Goal: Information Seeking & Learning: Find specific fact

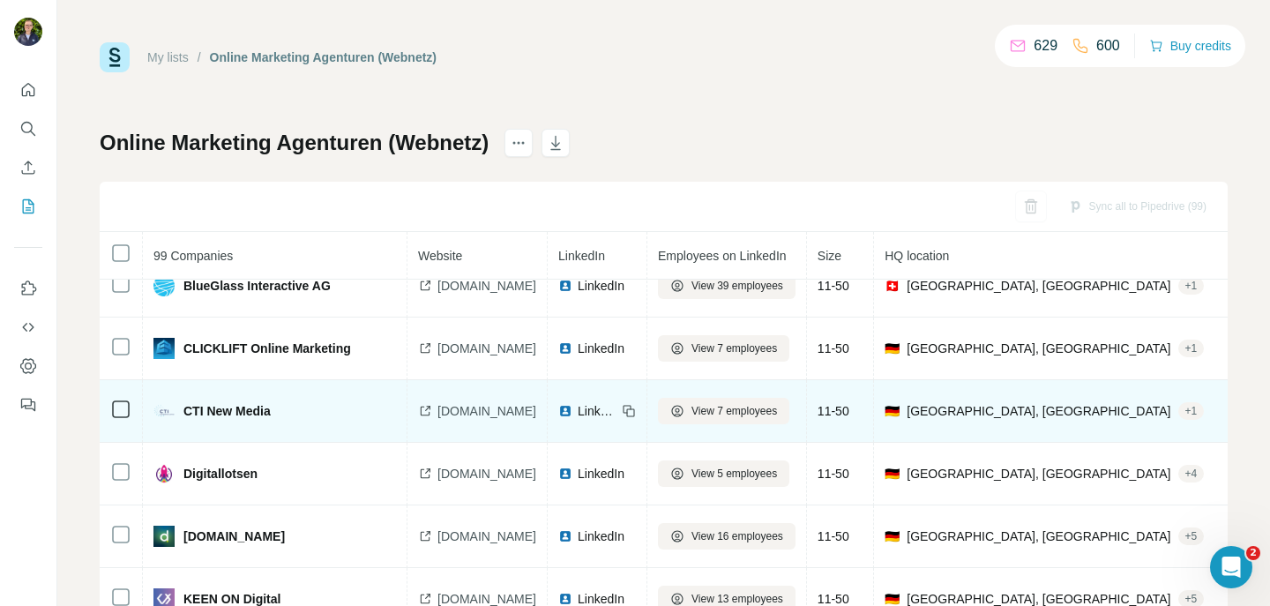
scroll to position [4713, 0]
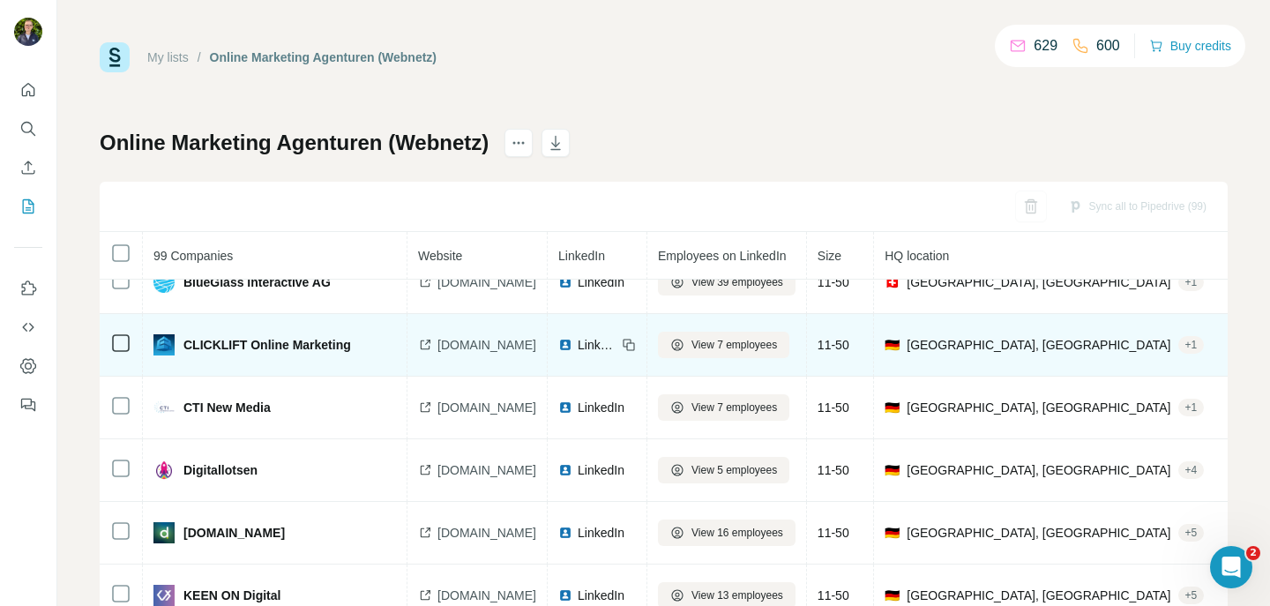
click at [464, 347] on span "clicklift.de" at bounding box center [486, 345] width 99 height 18
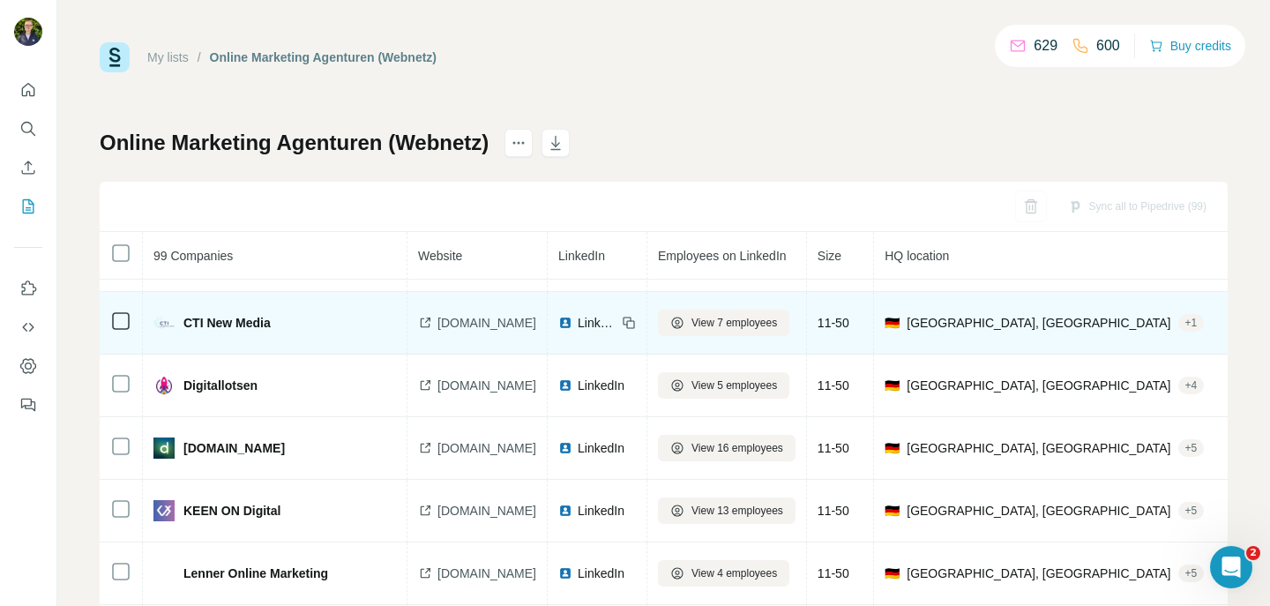
scroll to position [4798, 0]
click at [434, 321] on div "cti-newmedia.de" at bounding box center [477, 322] width 118 height 18
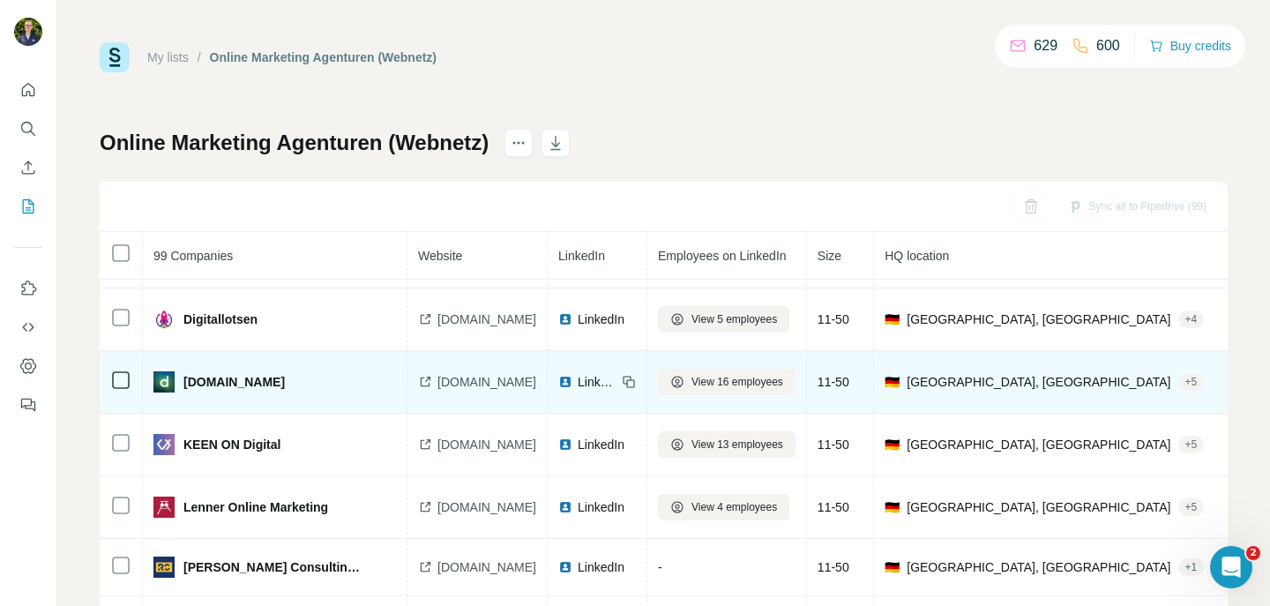
scroll to position [4867, 0]
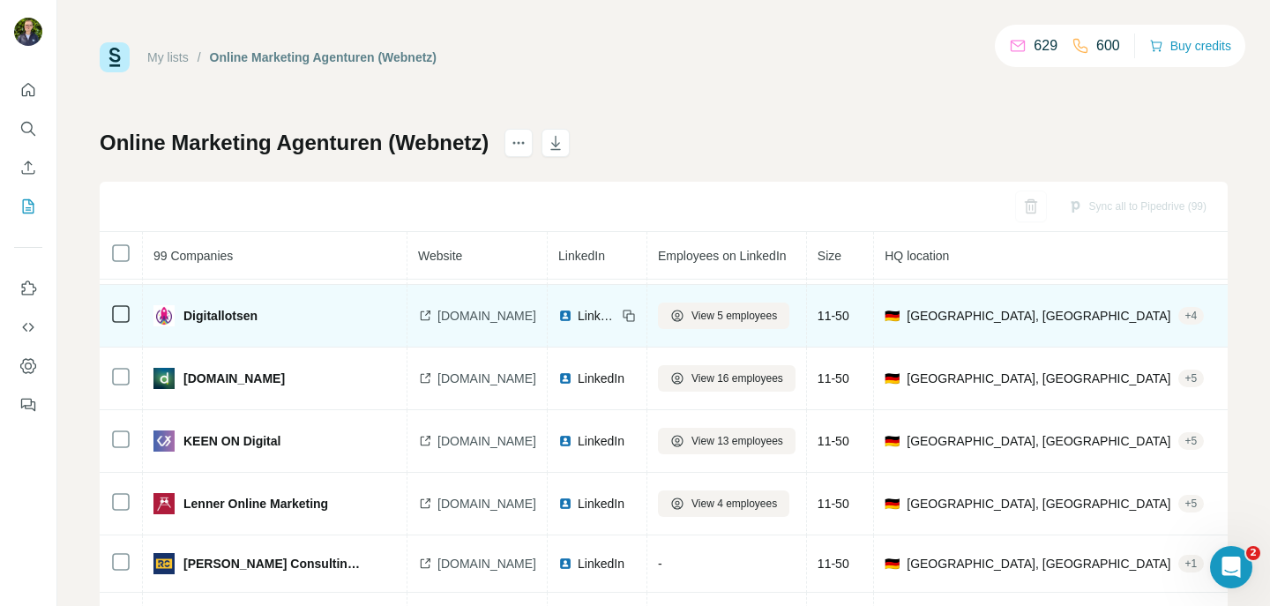
click at [429, 311] on icon at bounding box center [427, 312] width 5 height 5
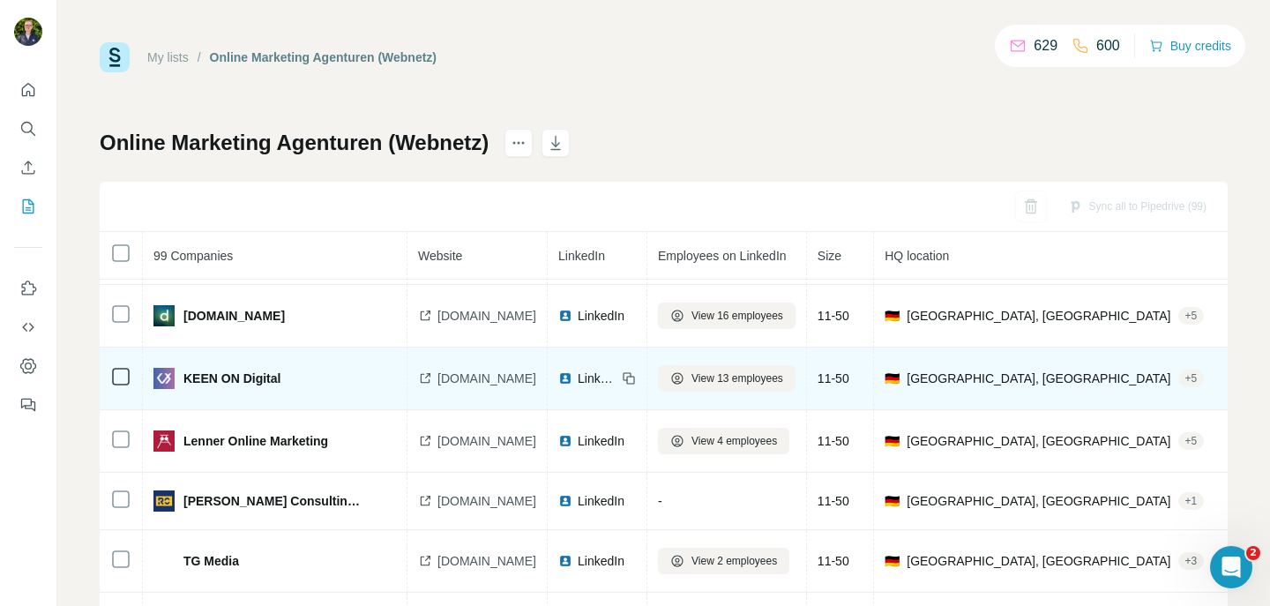
scroll to position [4930, 0]
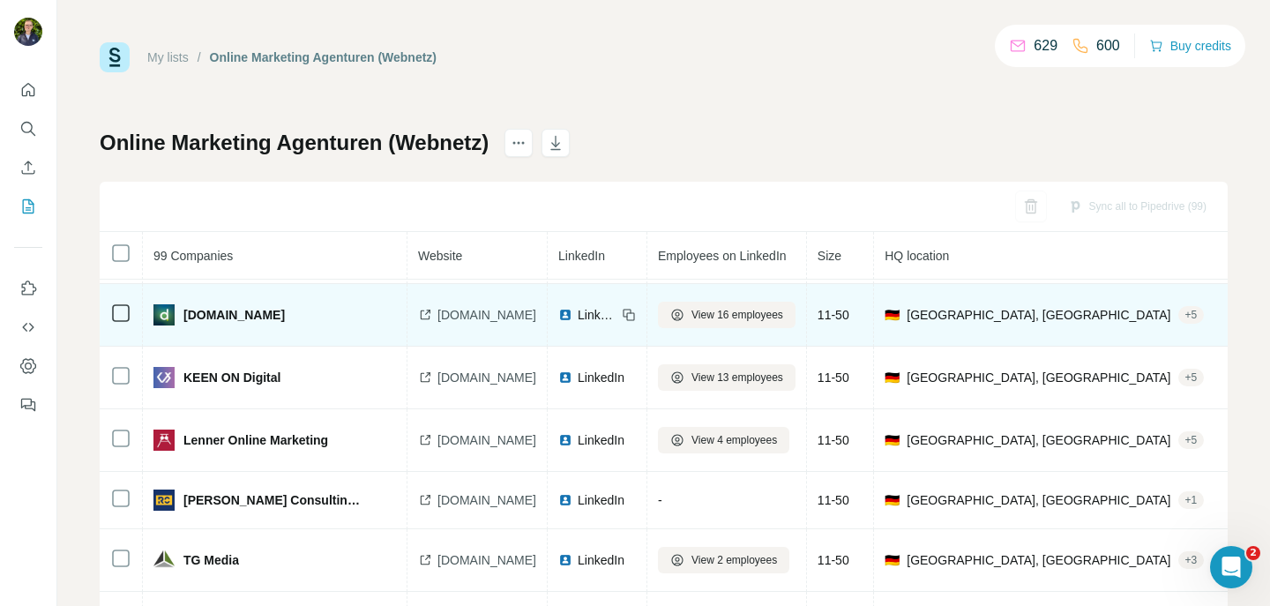
click at [425, 313] on icon at bounding box center [427, 311] width 5 height 5
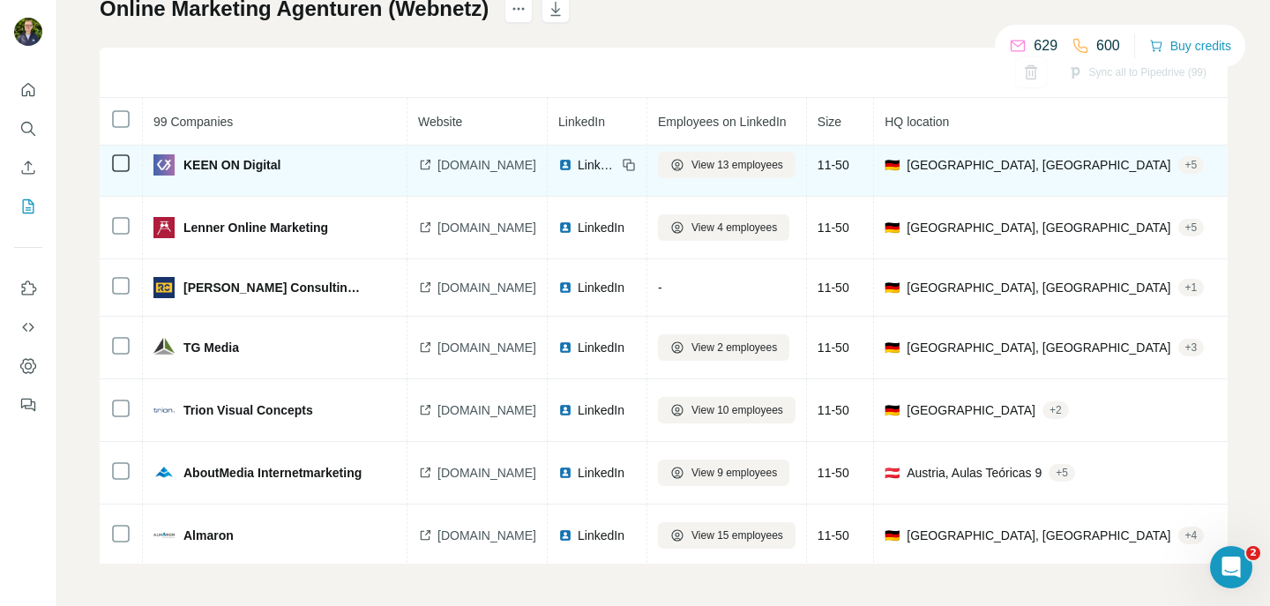
scroll to position [4978, 0]
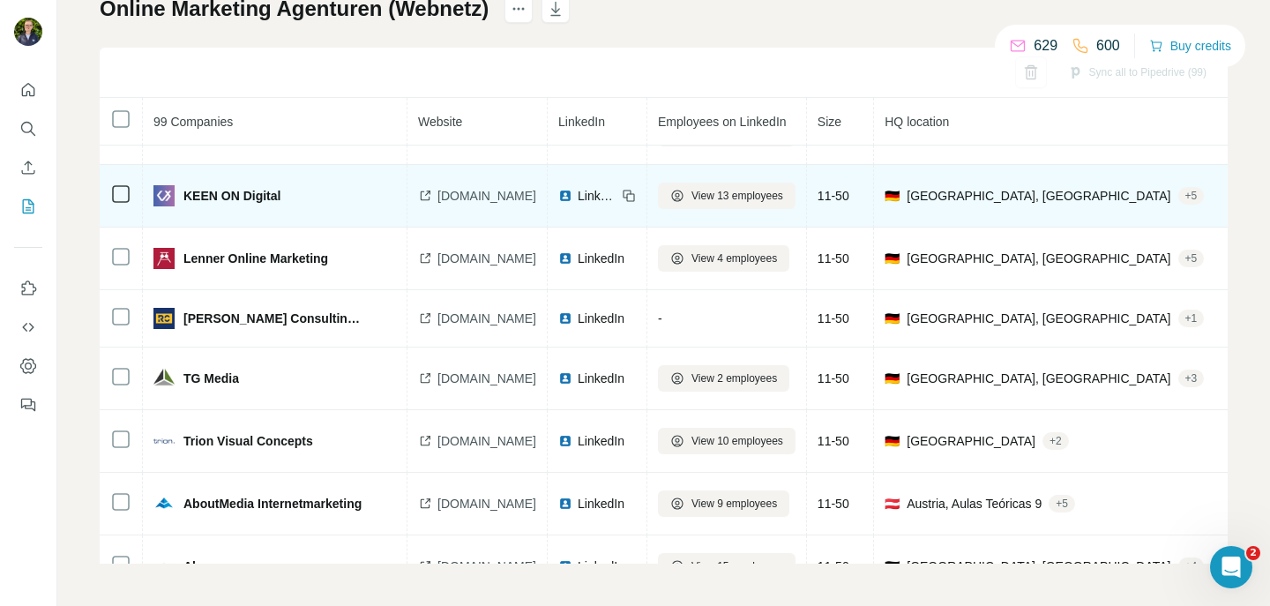
click at [422, 198] on icon at bounding box center [425, 196] width 14 height 14
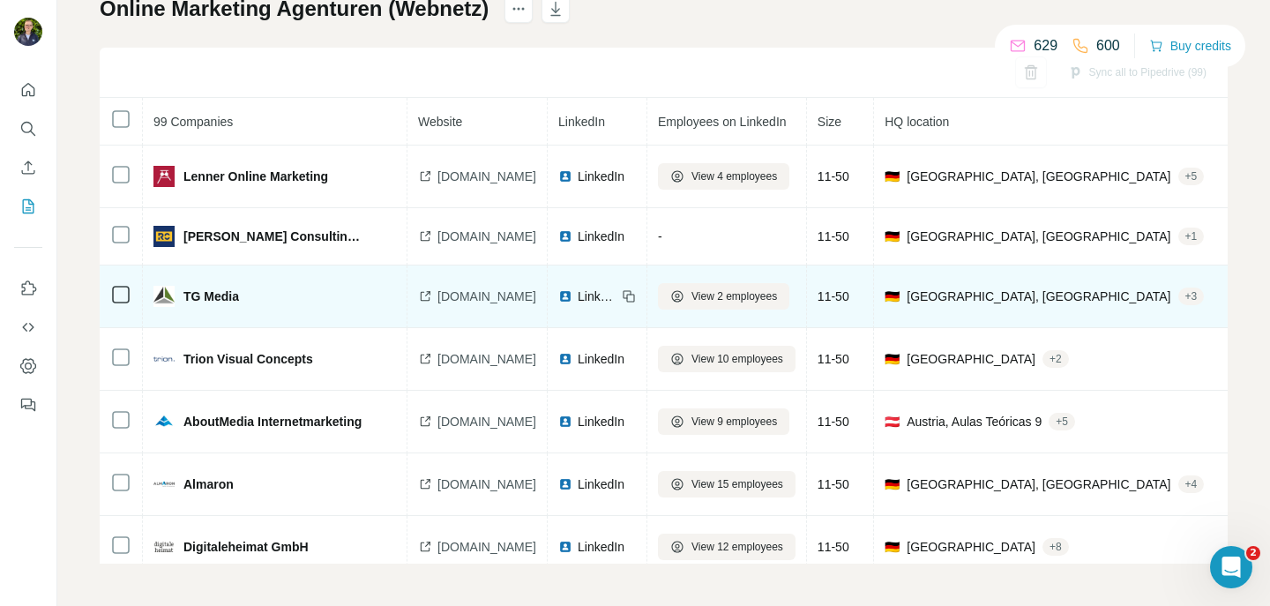
scroll to position [5073, 0]
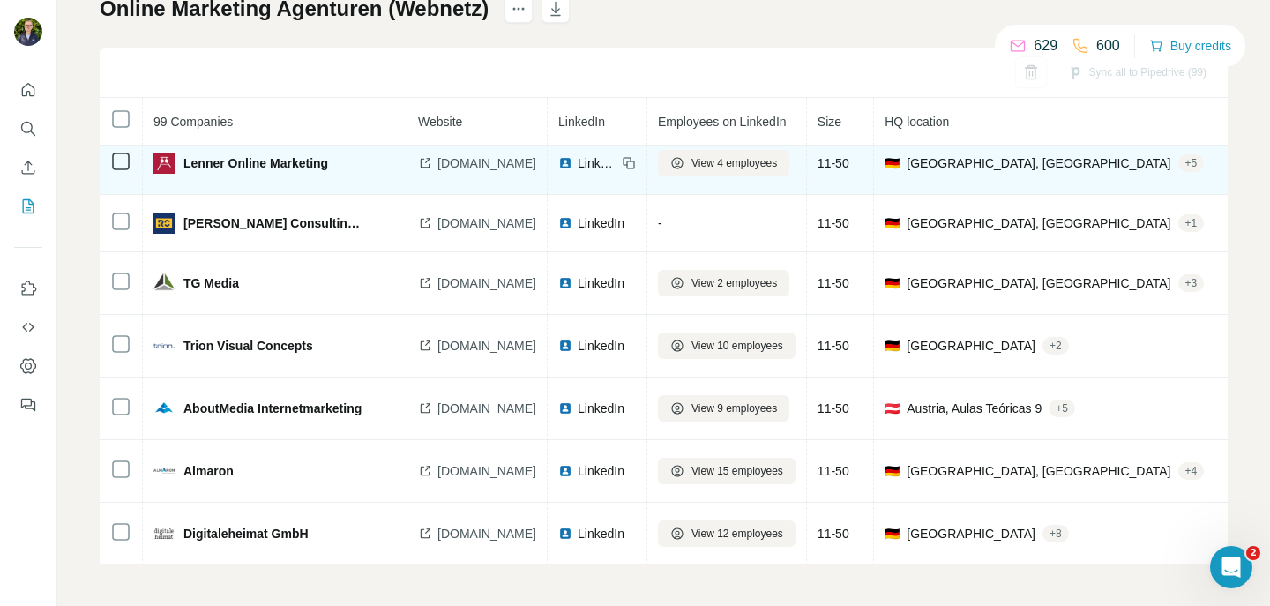
click at [423, 163] on icon at bounding box center [425, 163] width 14 height 14
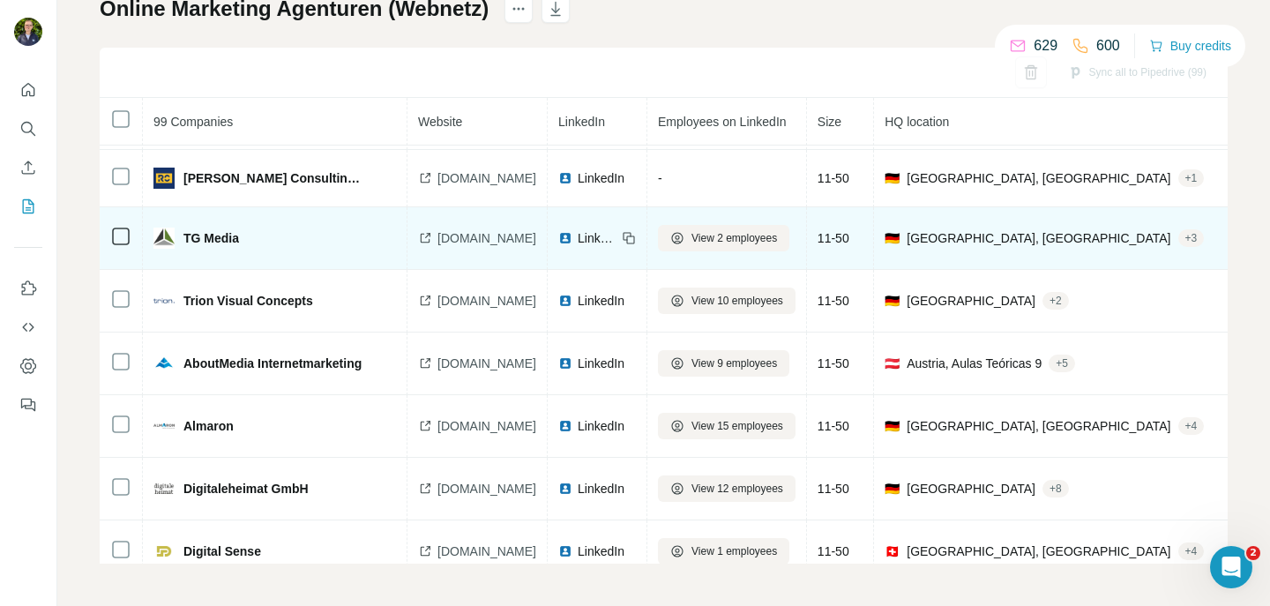
scroll to position [5118, 0]
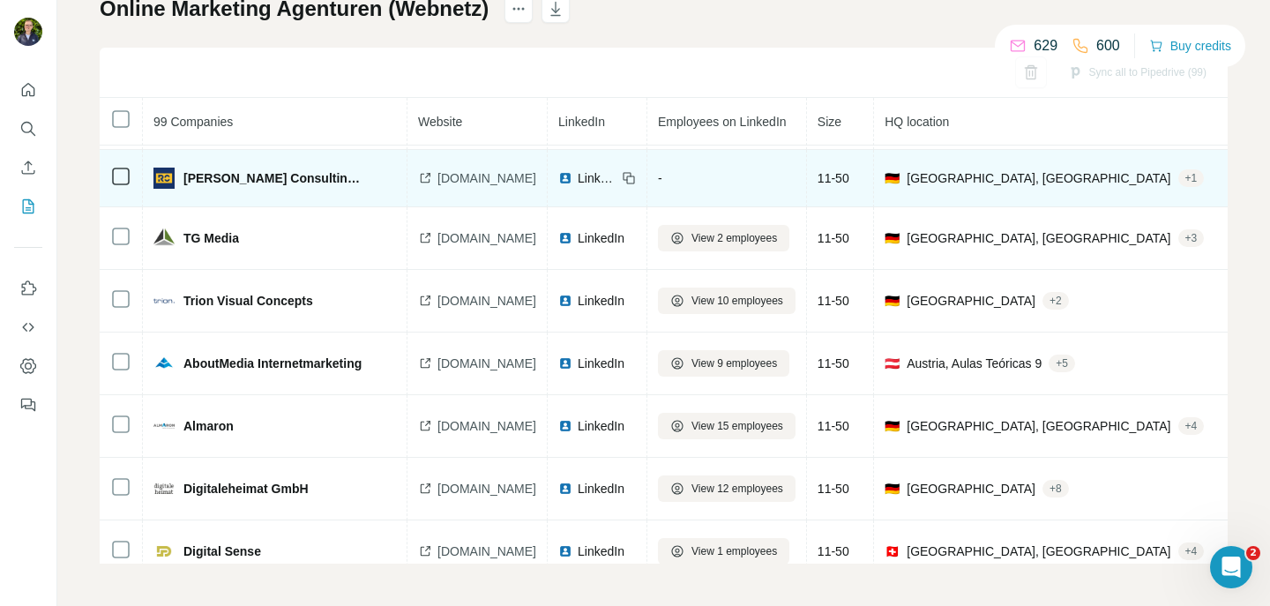
click at [429, 175] on icon at bounding box center [426, 178] width 10 height 10
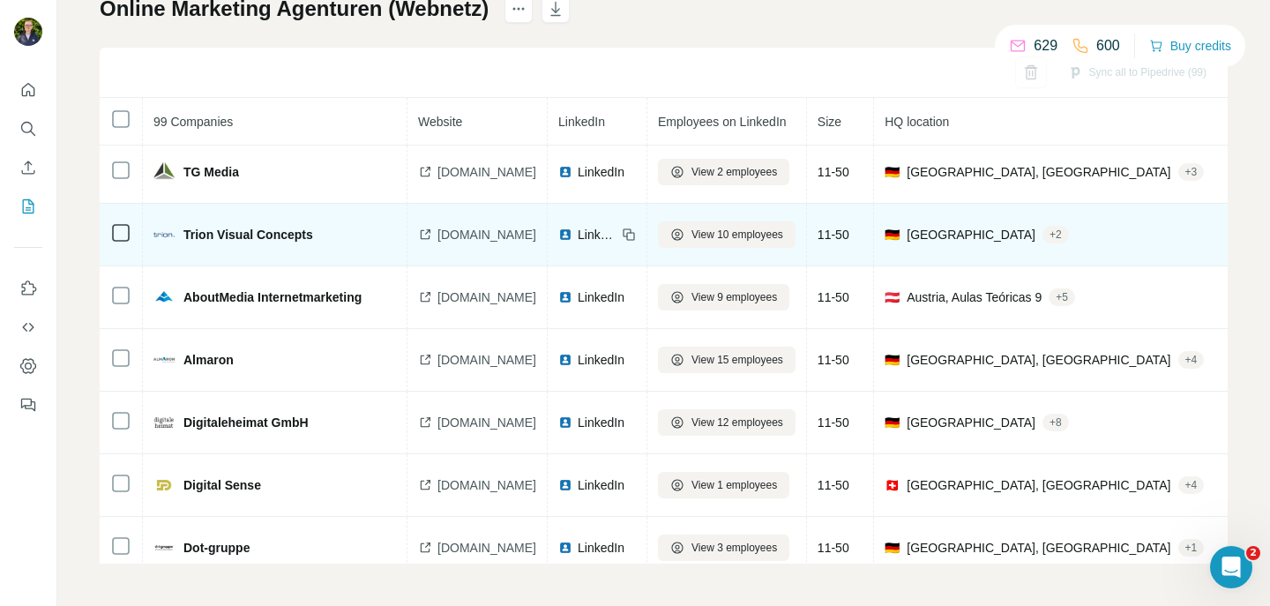
scroll to position [5184, 0]
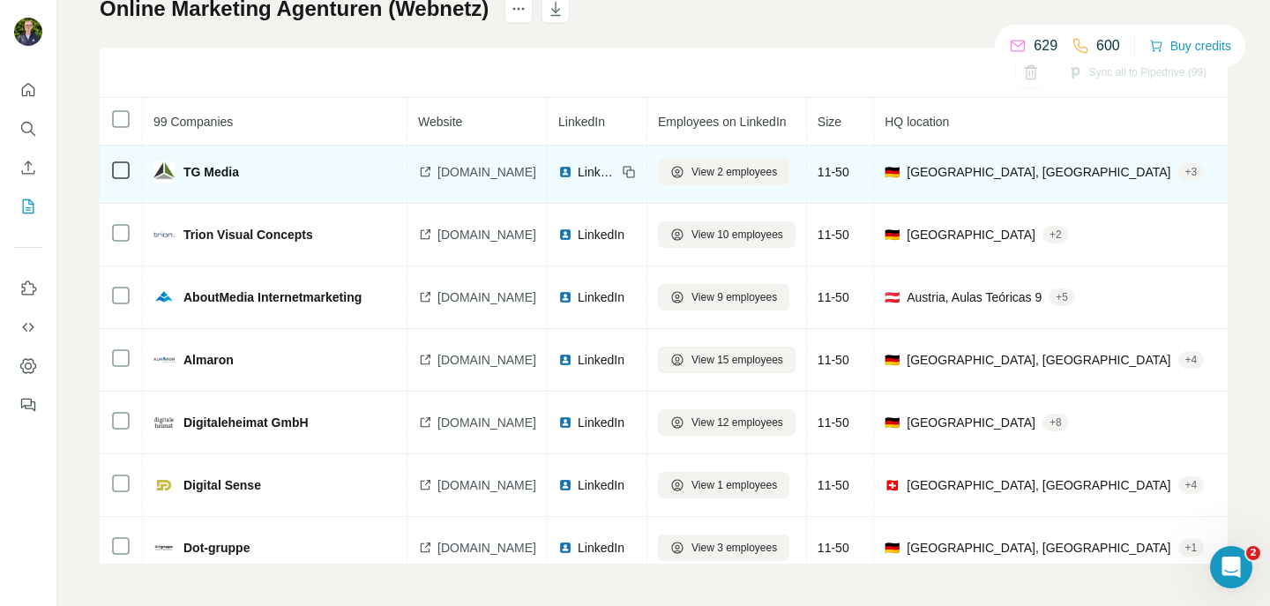
click at [427, 169] on icon at bounding box center [425, 172] width 14 height 14
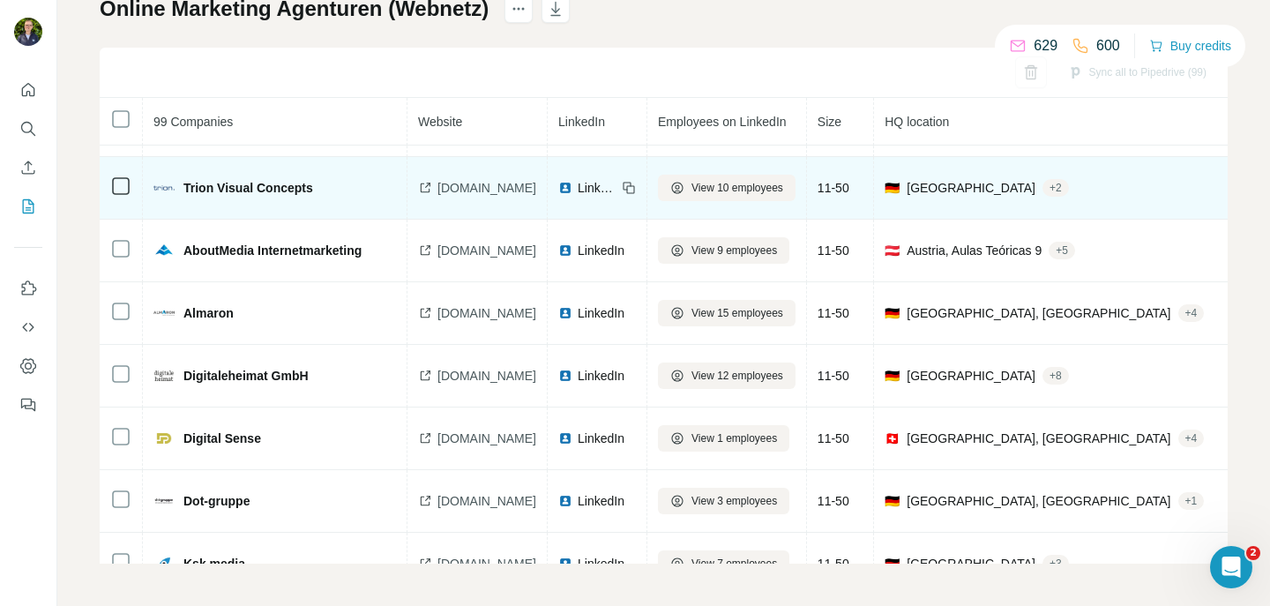
scroll to position [5235, 0]
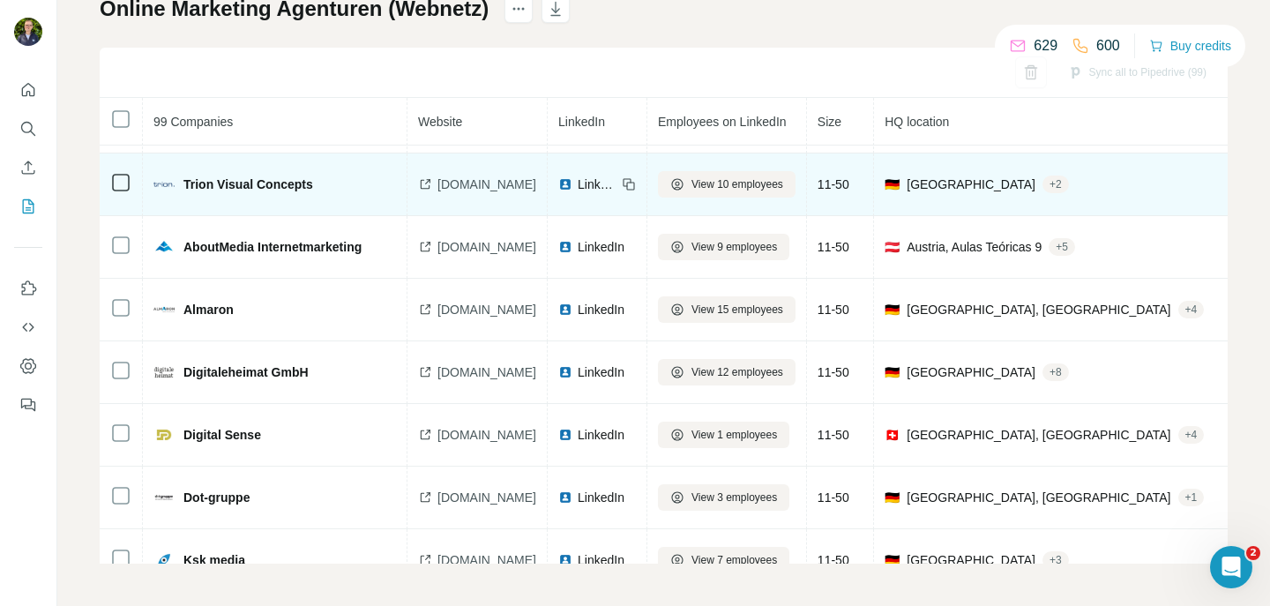
click at [429, 183] on icon at bounding box center [425, 184] width 14 height 14
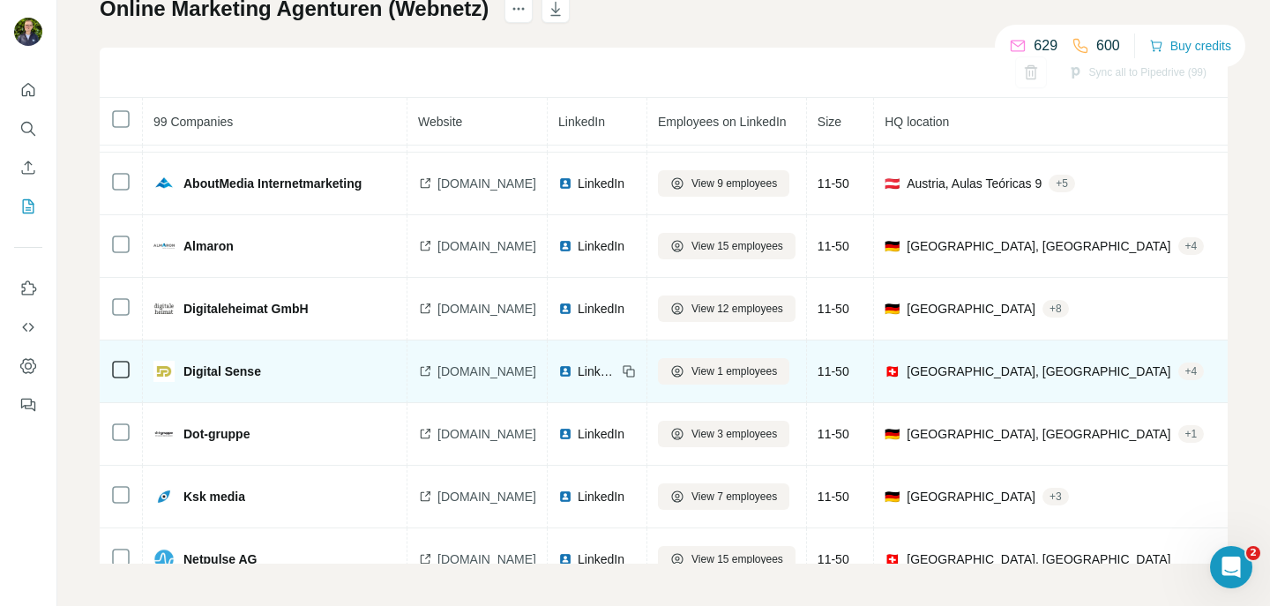
scroll to position [5289, 0]
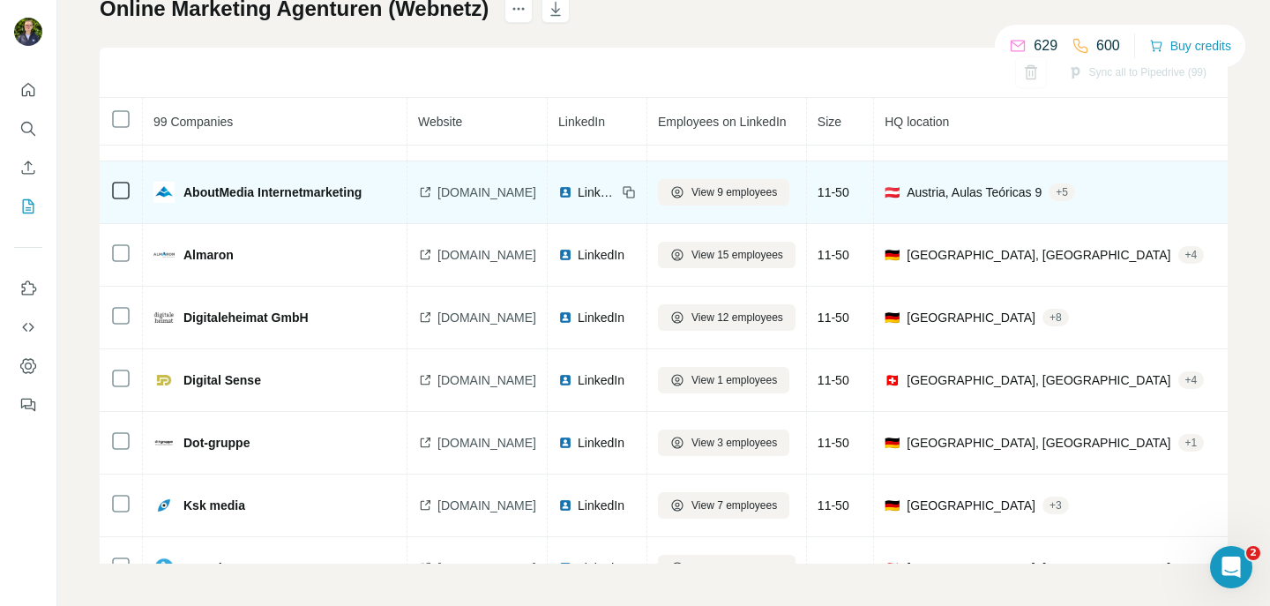
click at [423, 191] on icon at bounding box center [425, 192] width 14 height 14
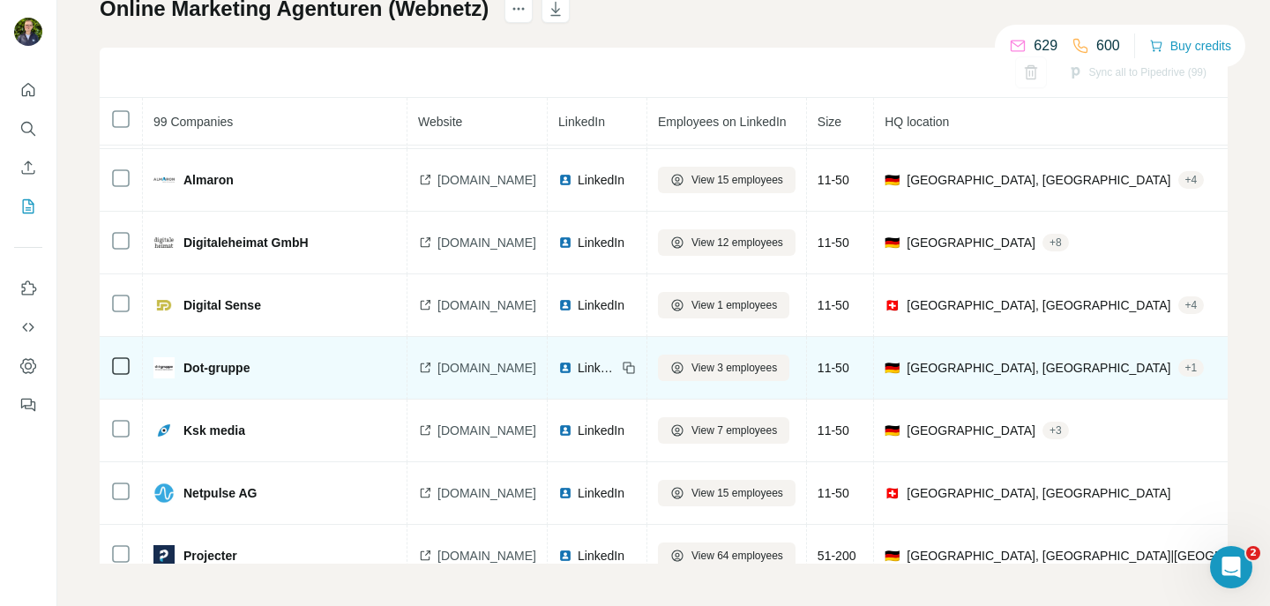
scroll to position [5368, 0]
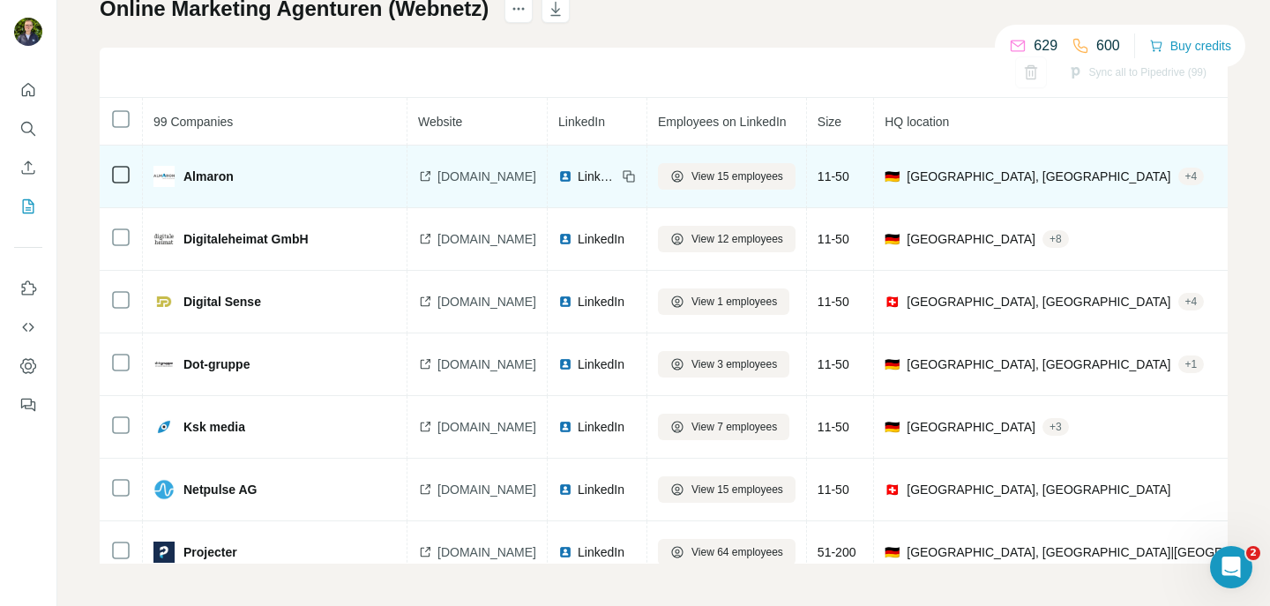
click at [429, 173] on icon at bounding box center [425, 176] width 14 height 14
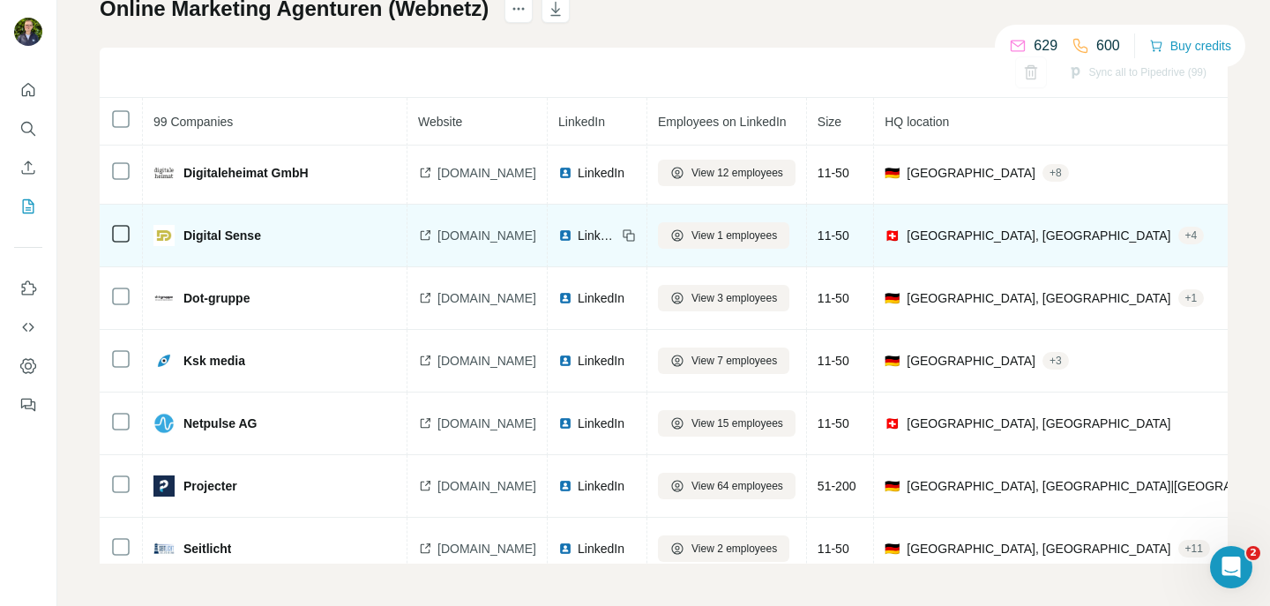
scroll to position [5437, 0]
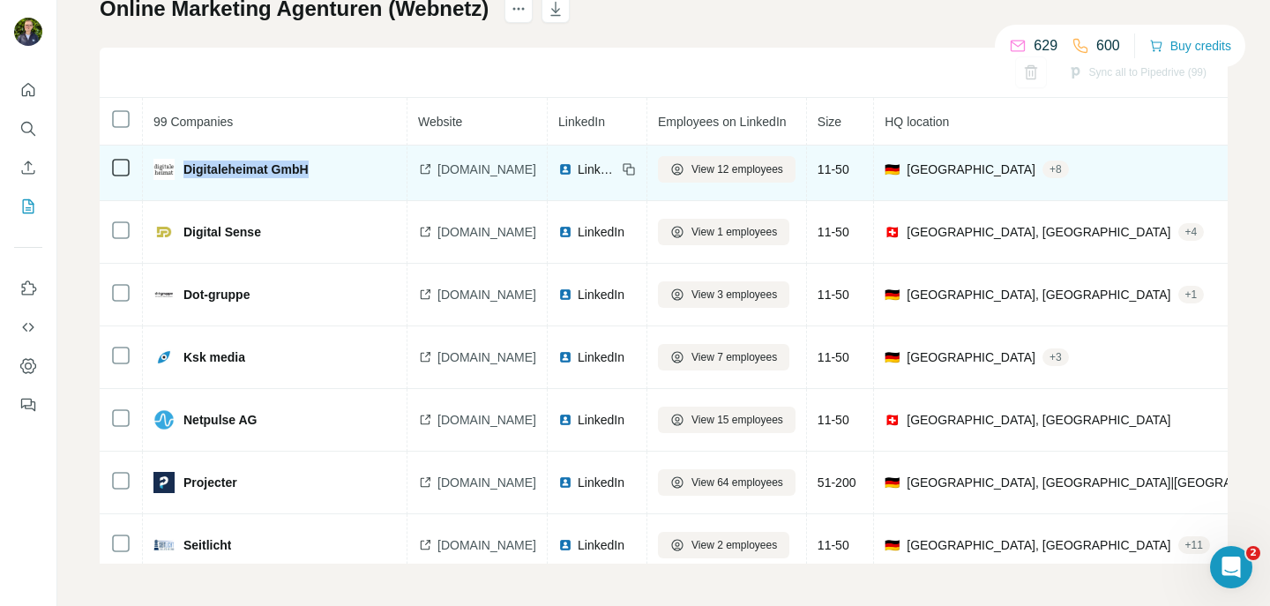
drag, startPoint x: 324, startPoint y: 168, endPoint x: 183, endPoint y: 164, distance: 141.1
click at [183, 164] on div "Digitaleheimat GmbH" at bounding box center [258, 169] width 211 height 21
copy span "Digitaleheimat GmbH"
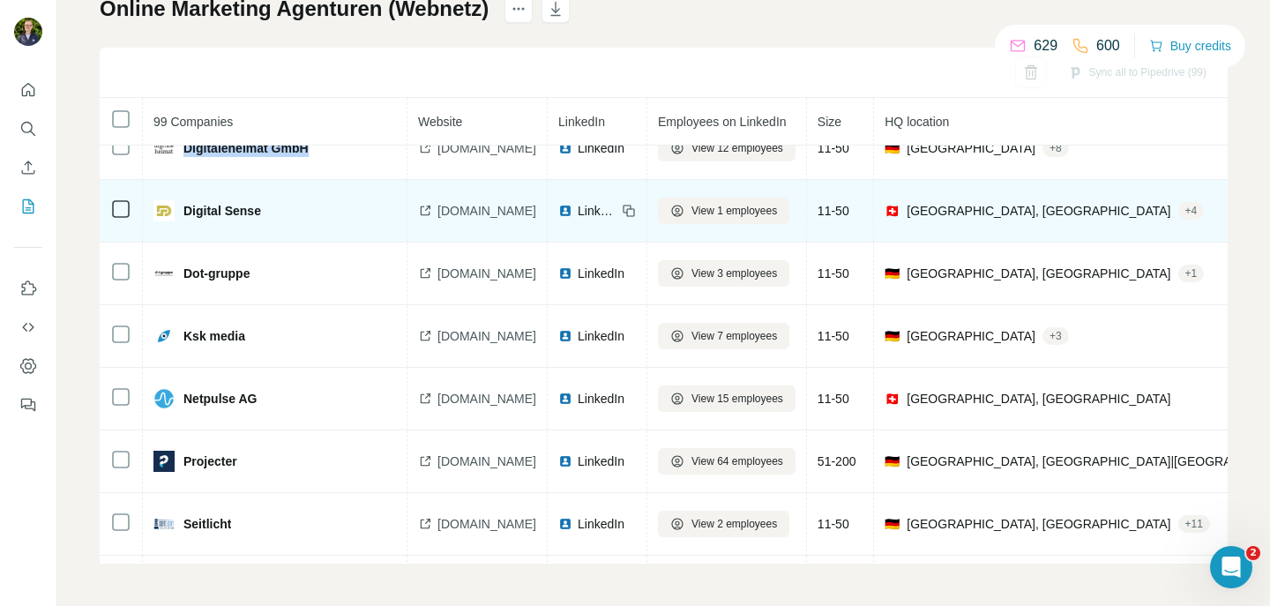
scroll to position [5440, 0]
